Goal: Find specific page/section: Find specific page/section

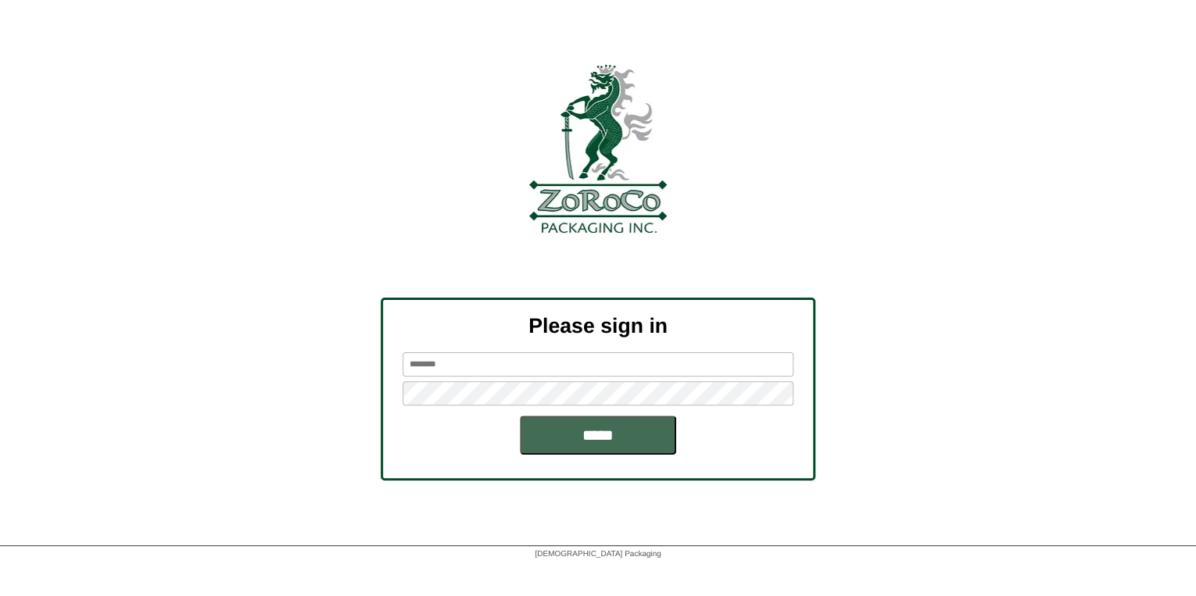
type input "*******"
click at [600, 424] on input "*****" at bounding box center [598, 435] width 156 height 39
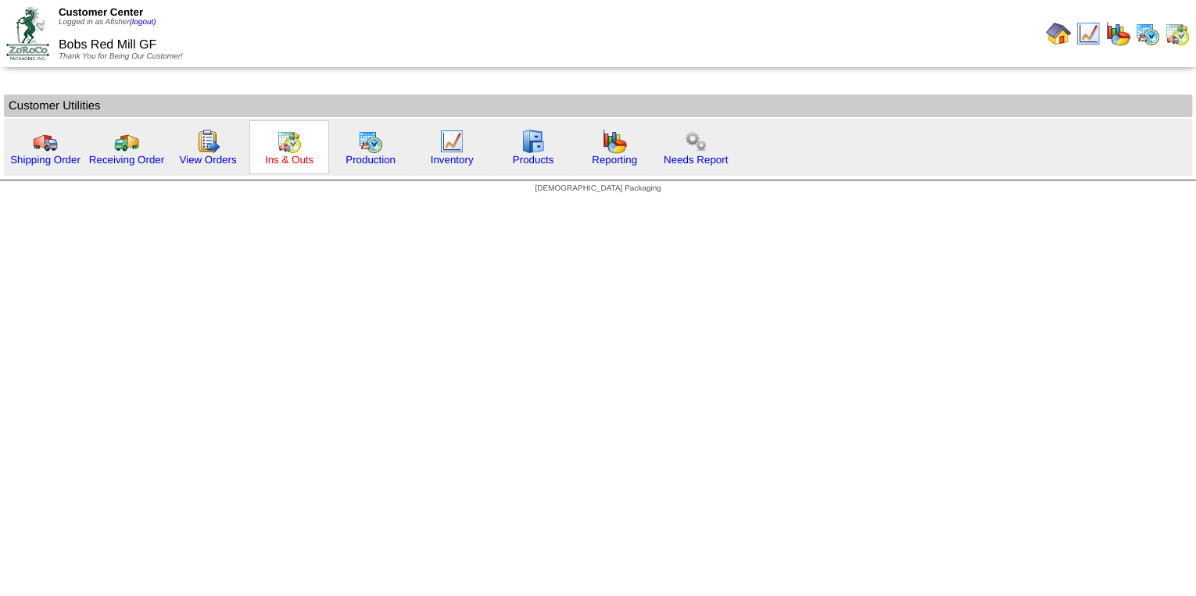
click at [294, 160] on link "Ins & Outs" at bounding box center [289, 160] width 48 height 12
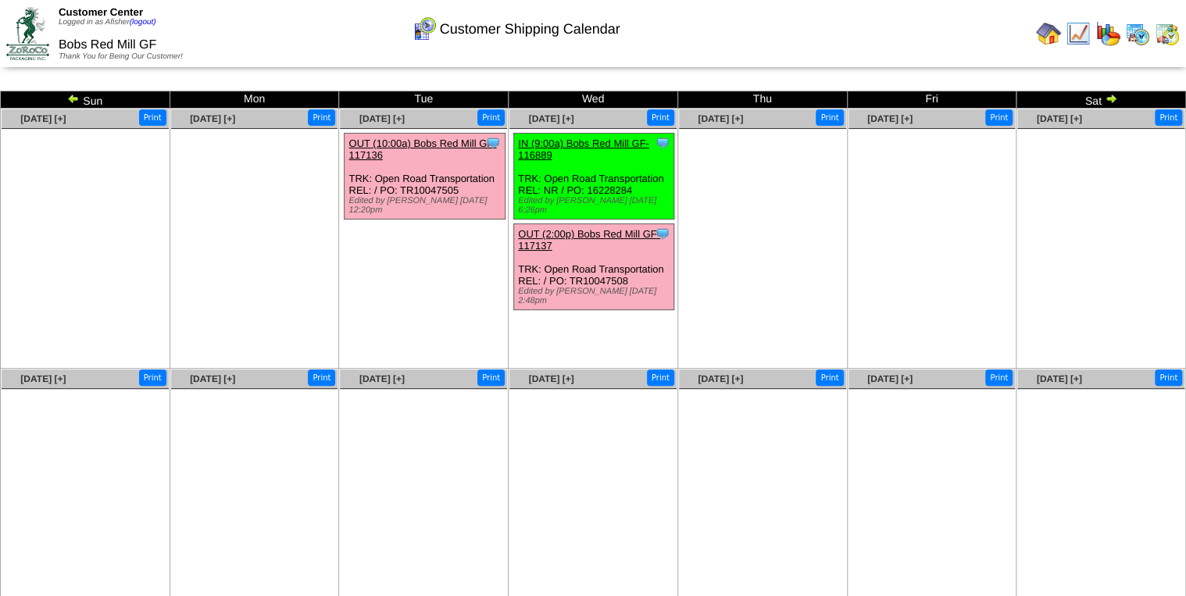
click at [1142, 41] on img at bounding box center [1138, 33] width 25 height 25
